Goal: Task Accomplishment & Management: Complete application form

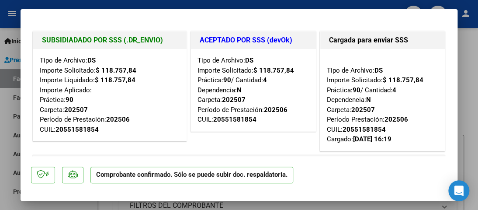
click at [207, 138] on div "ACEPTADO POR SSS (devOk) Tipo de Archivo: DS Importe Solicitado: $ 118.757,84 P…" at bounding box center [253, 91] width 129 height 124
click at [471, 35] on div at bounding box center [239, 105] width 478 height 210
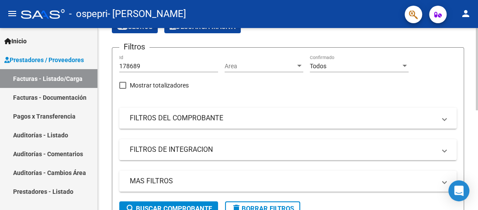
scroll to position [93, 0]
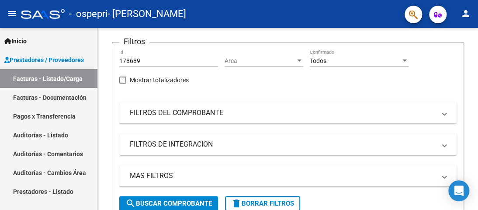
click at [37, 97] on link "Facturas - Documentación" at bounding box center [48, 97] width 97 height 19
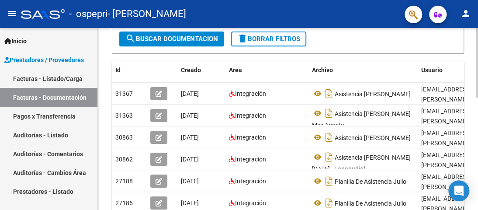
scroll to position [141, 0]
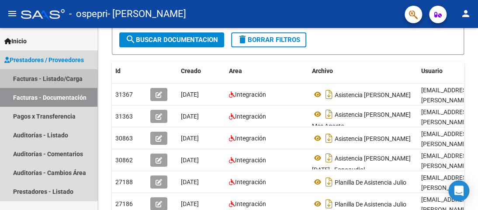
click at [37, 79] on link "Facturas - Listado/Carga" at bounding box center [48, 78] width 97 height 19
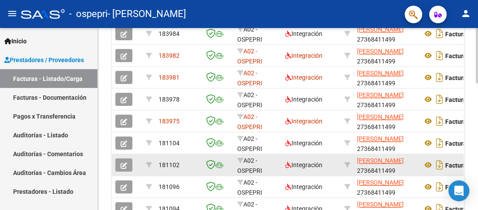
scroll to position [295, 0]
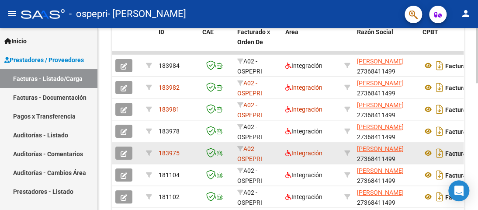
click at [122, 150] on icon "button" at bounding box center [124, 153] width 7 height 7
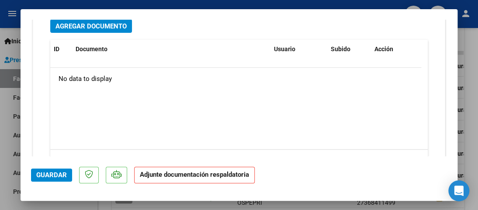
scroll to position [1151, 0]
click at [100, 22] on span "Agregar Documento" at bounding box center [90, 26] width 71 height 8
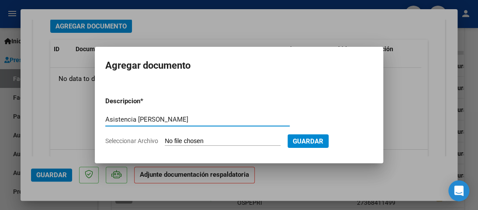
type input "Asistencia [PERSON_NAME]"
click at [236, 137] on input "Seleccionar Archivo" at bounding box center [223, 141] width 116 height 8
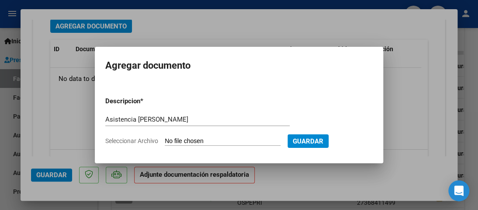
type input "C:\fakepath\asistencia [PERSON_NAME] -Agosto.pdf"
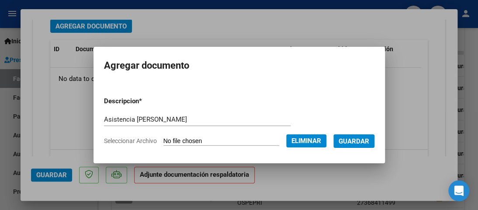
click at [352, 143] on span "Guardar" at bounding box center [353, 141] width 31 height 8
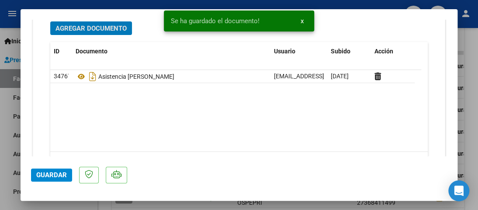
scroll to position [1191, 0]
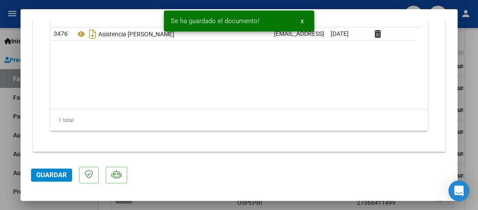
click at [47, 175] on span "Guardar" at bounding box center [51, 175] width 31 height 8
click at [302, 21] on span "x" at bounding box center [301, 21] width 3 height 8
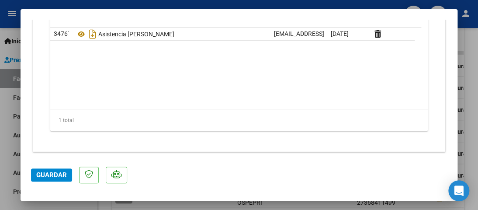
click at [52, 176] on span "Guardar" at bounding box center [51, 175] width 31 height 8
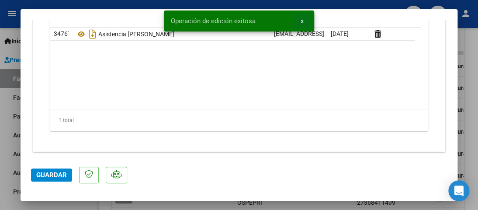
click at [303, 23] on span "x" at bounding box center [301, 21] width 3 height 8
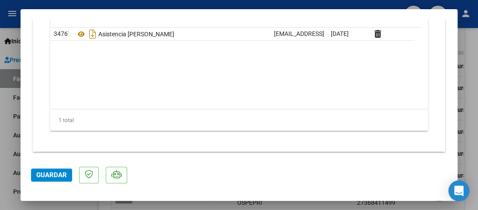
click at [474, 87] on div at bounding box center [239, 105] width 478 height 210
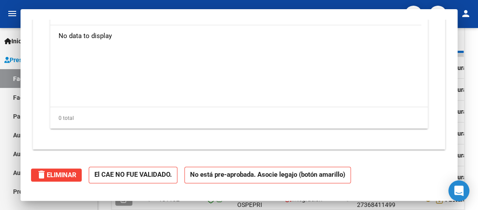
scroll to position [0, 0]
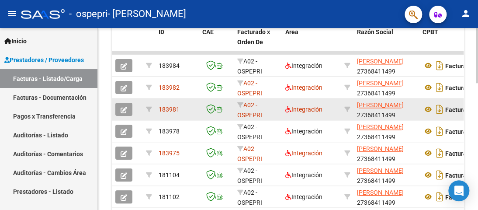
click at [131, 106] on button "button" at bounding box center [123, 109] width 17 height 13
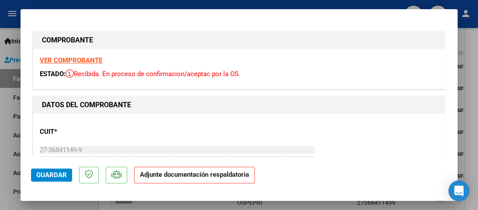
click at [470, 124] on div at bounding box center [239, 105] width 478 height 210
type input "$ 0,00"
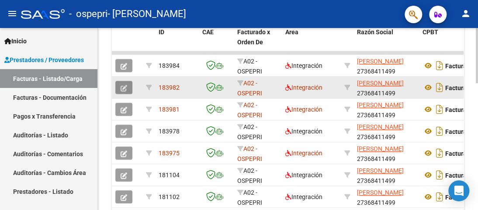
click at [126, 89] on icon "button" at bounding box center [124, 88] width 7 height 7
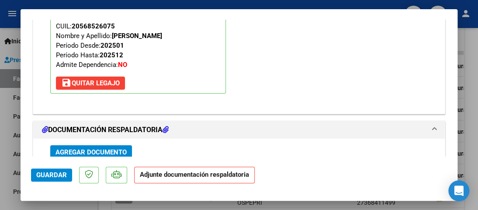
scroll to position [1082, 0]
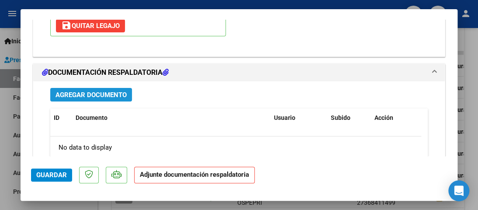
click at [86, 93] on span "Agregar Documento" at bounding box center [90, 95] width 71 height 8
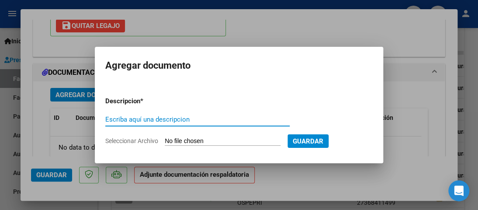
click at [167, 116] on input "Escriba aquí una descripcion" at bounding box center [197, 119] width 184 height 8
type input "Asisitencia -[PERSON_NAME]"
click at [190, 142] on input "Seleccionar Archivo" at bounding box center [223, 141] width 116 height 8
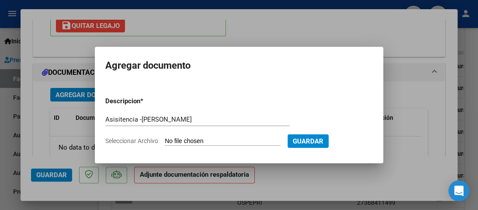
type input "C:\fakepath\asistencia [PERSON_NAME].pdf"
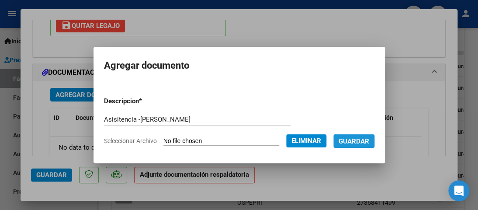
click at [356, 144] on span "Guardar" at bounding box center [353, 141] width 31 height 8
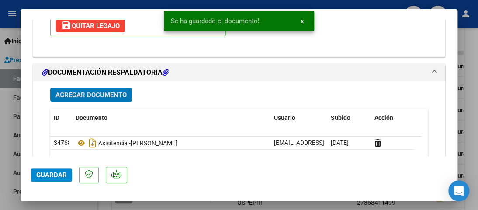
click at [44, 176] on span "Guardar" at bounding box center [51, 175] width 31 height 8
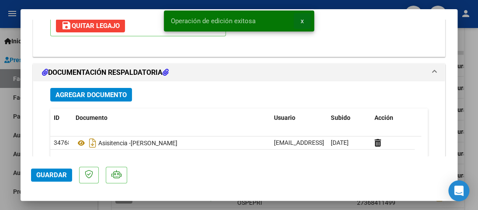
click at [303, 21] on button "x" at bounding box center [301, 21] width 17 height 16
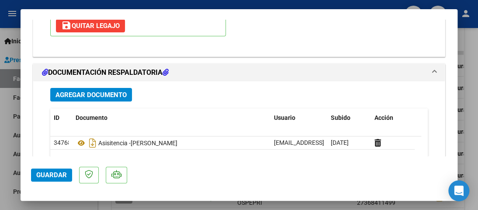
click at [469, 75] on div at bounding box center [239, 105] width 478 height 210
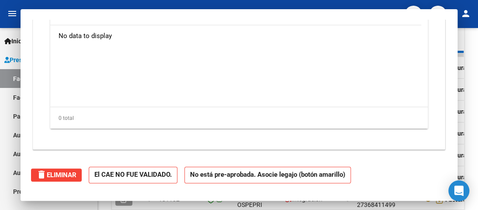
scroll to position [0, 0]
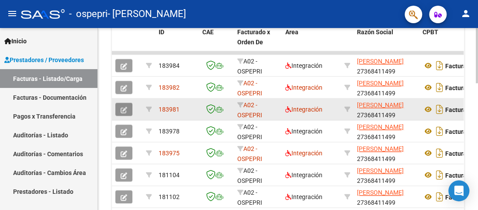
click at [124, 111] on icon "button" at bounding box center [124, 110] width 7 height 7
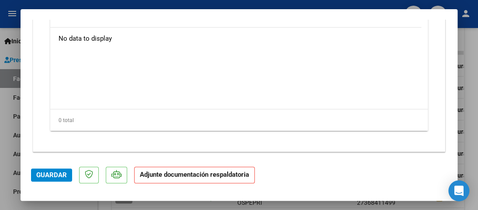
scroll to position [1111, 0]
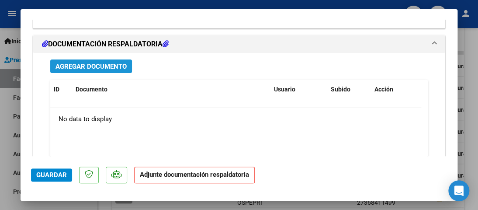
click at [101, 59] on button "Agregar Documento" at bounding box center [91, 66] width 82 height 14
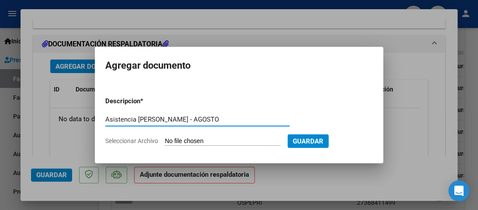
type input "Asistencia [PERSON_NAME] - AGOSTO"
click at [182, 141] on input "Seleccionar Archivo" at bounding box center [223, 141] width 116 height 8
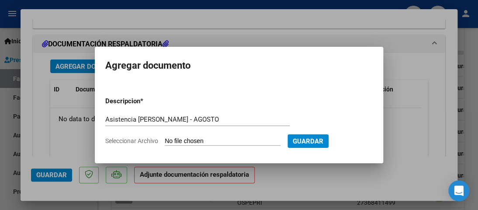
type input "C:\fakepath\asistencia - [PERSON_NAME] - Agosto.pdf"
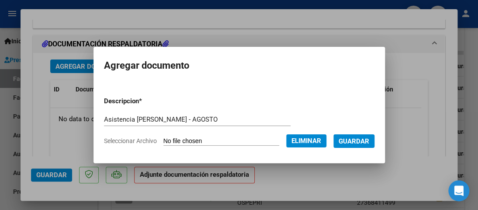
click at [351, 137] on span "Guardar" at bounding box center [353, 141] width 31 height 8
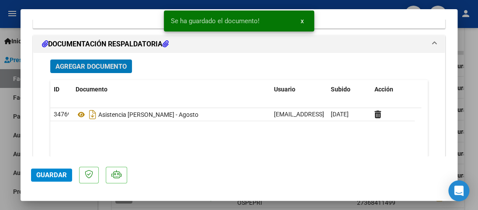
click at [302, 21] on span "x" at bounding box center [301, 21] width 3 height 8
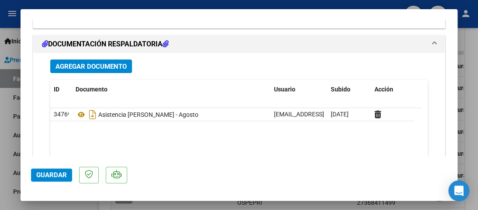
click at [48, 170] on button "Guardar" at bounding box center [51, 174] width 41 height 13
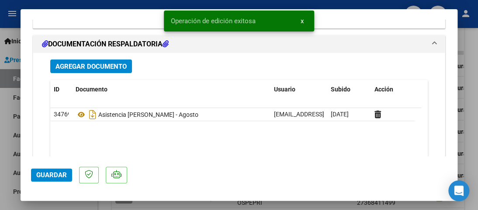
click at [299, 22] on button "x" at bounding box center [301, 21] width 17 height 16
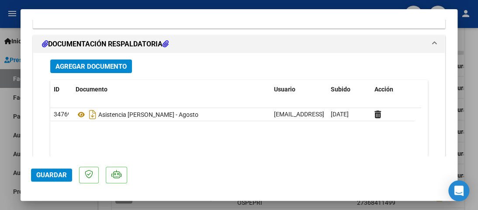
click at [473, 78] on div at bounding box center [239, 105] width 478 height 210
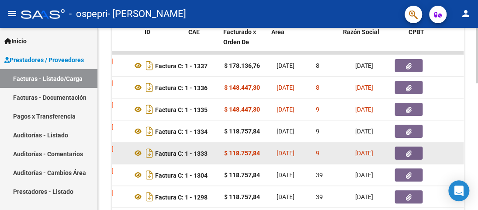
scroll to position [0, 0]
